Goal: Task Accomplishment & Management: Manage account settings

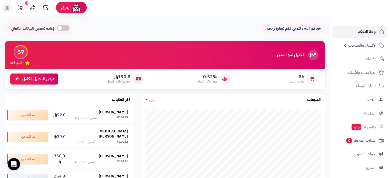
click at [358, 32] on span "لوحة التحكم" at bounding box center [366, 31] width 19 height 7
click at [122, 112] on strong "ADEL Mohammed" at bounding box center [113, 111] width 29 height 5
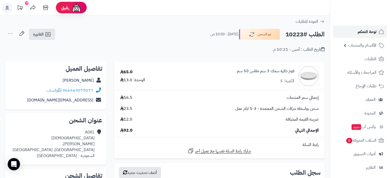
click at [361, 32] on span "لوحة التحكم" at bounding box center [366, 31] width 19 height 7
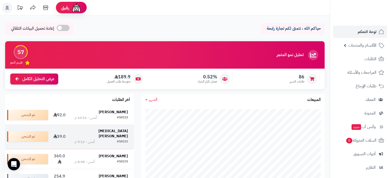
click at [119, 130] on strong "[MEDICAL_DATA][PERSON_NAME]" at bounding box center [112, 133] width 29 height 11
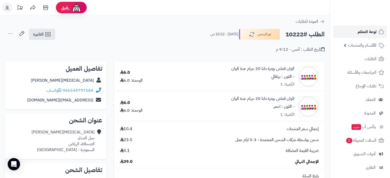
click at [365, 33] on span "لوحة التحكم" at bounding box center [366, 31] width 19 height 7
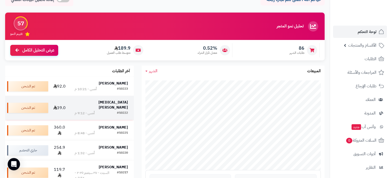
scroll to position [51, 0]
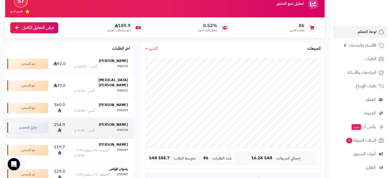
click at [116, 118] on td "Wedyan Ali #10220 أمس - 1:32 م" at bounding box center [100, 128] width 65 height 20
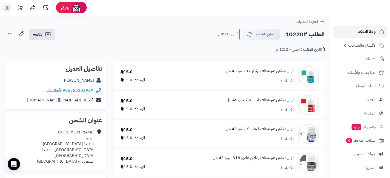
click at [366, 33] on span "لوحة التحكم" at bounding box center [366, 31] width 19 height 7
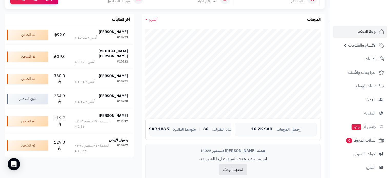
scroll to position [102, 0]
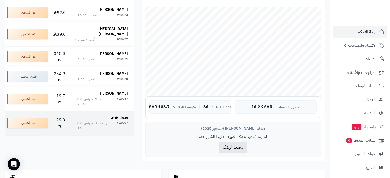
click at [117, 115] on strong "رضوان قواص" at bounding box center [118, 117] width 19 height 5
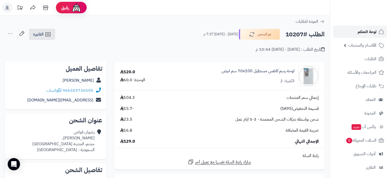
click at [357, 32] on span "لوحة التحكم" at bounding box center [366, 31] width 19 height 7
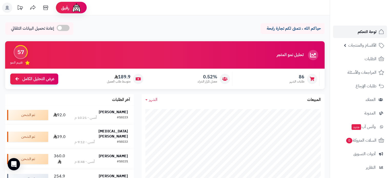
click at [365, 32] on span "لوحة التحكم" at bounding box center [366, 31] width 19 height 7
click at [359, 32] on span "لوحة التحكم" at bounding box center [366, 31] width 19 height 7
click at [364, 29] on span "لوحة التحكم" at bounding box center [366, 31] width 19 height 7
click at [362, 34] on span "لوحة التحكم" at bounding box center [366, 31] width 19 height 7
click at [368, 30] on span "لوحة التحكم" at bounding box center [366, 31] width 19 height 7
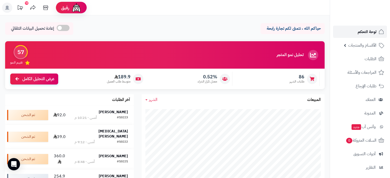
click at [369, 29] on span "لوحة التحكم" at bounding box center [366, 31] width 19 height 7
